Goal: Obtain resource: Obtain resource

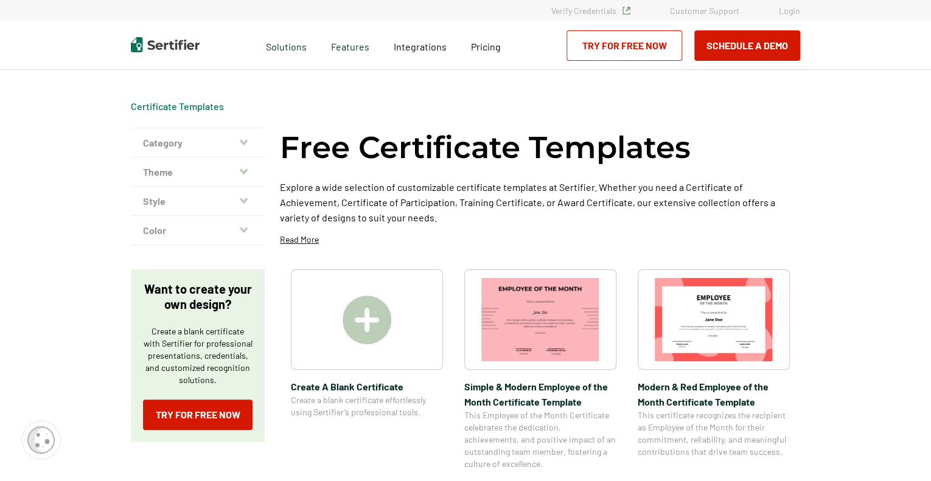
click at [370, 319] on img at bounding box center [367, 320] width 49 height 49
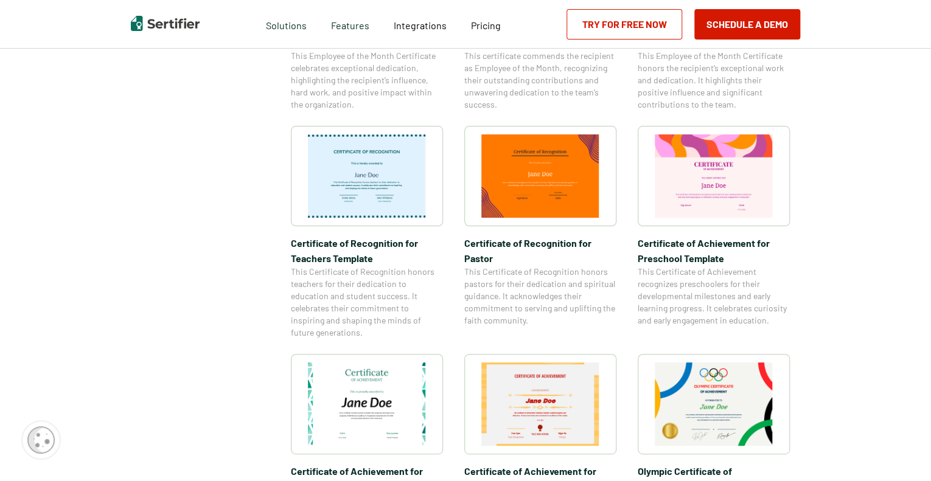
scroll to position [669, 0]
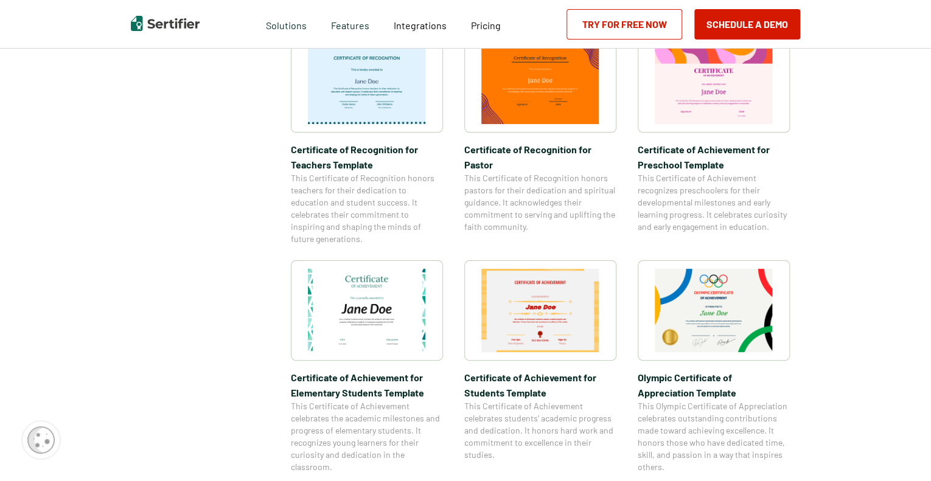
click at [526, 338] on img at bounding box center [540, 310] width 118 height 83
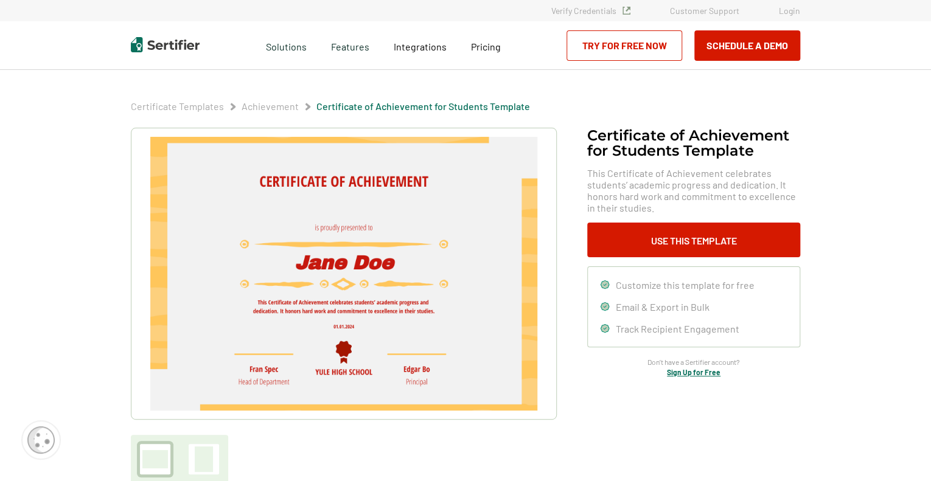
drag, startPoint x: 548, startPoint y: 272, endPoint x: 426, endPoint y: 169, distance: 159.3
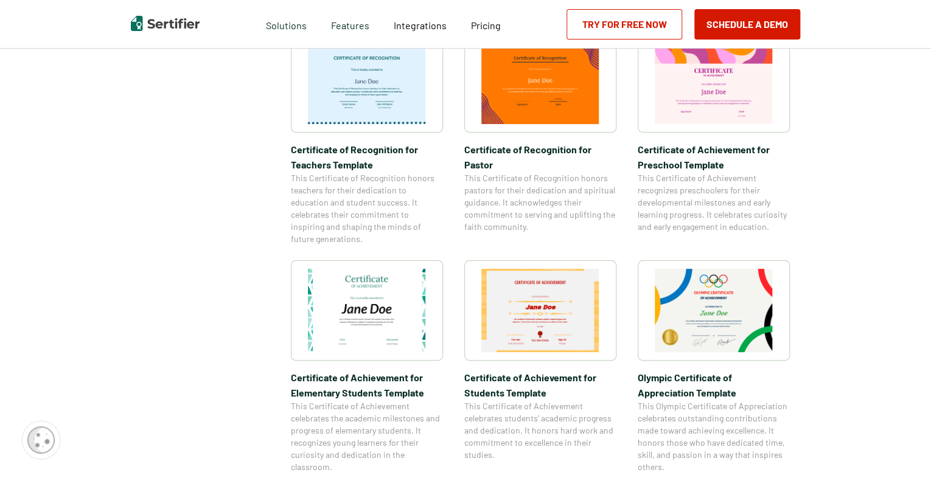
scroll to position [1623, 0]
